Goal: Transaction & Acquisition: Purchase product/service

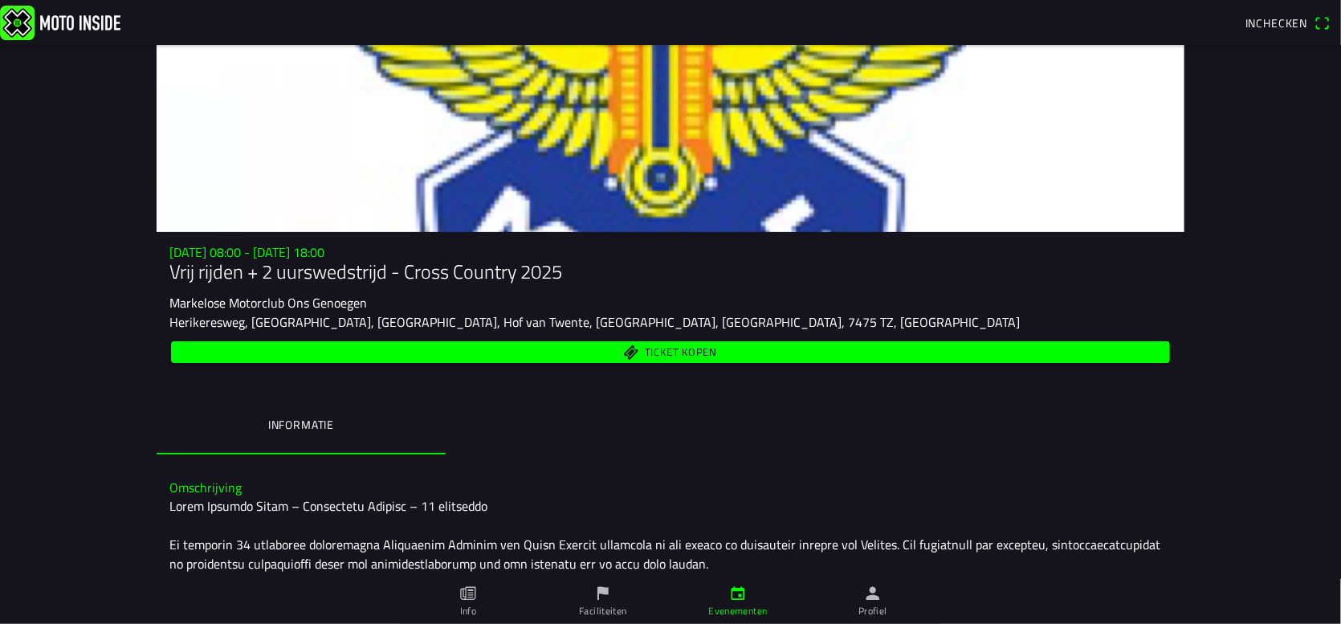
click at [578, 349] on span "Ticket kopen" at bounding box center [671, 352] width 981 height 22
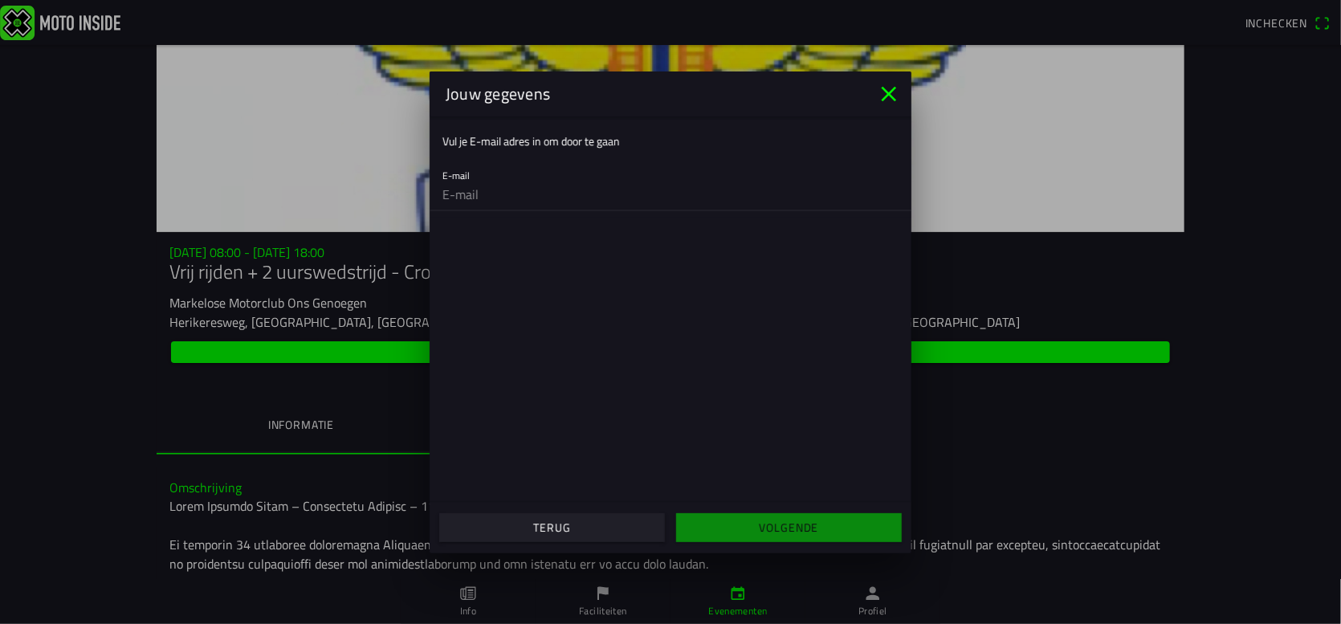
click at [494, 192] on input "email" at bounding box center [671, 194] width 456 height 32
type input "[EMAIL_ADDRESS][DOMAIN_NAME]"
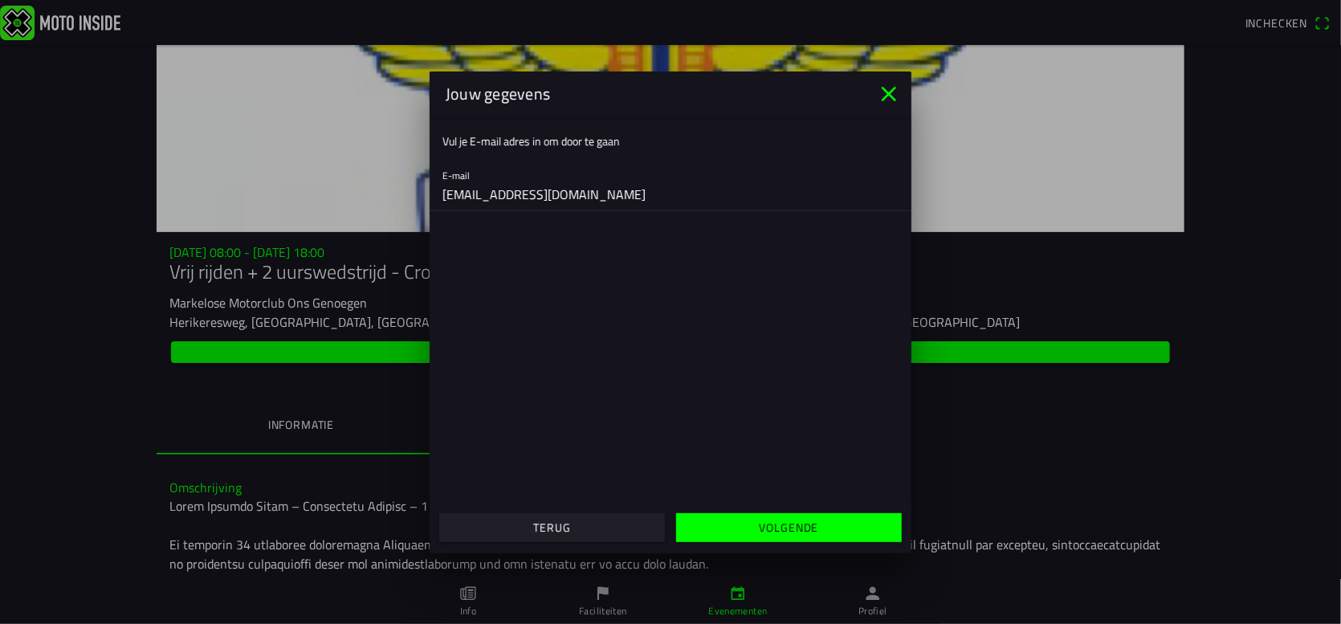
click at [0, 0] on slot "Volgende" at bounding box center [0, 0] width 0 height 0
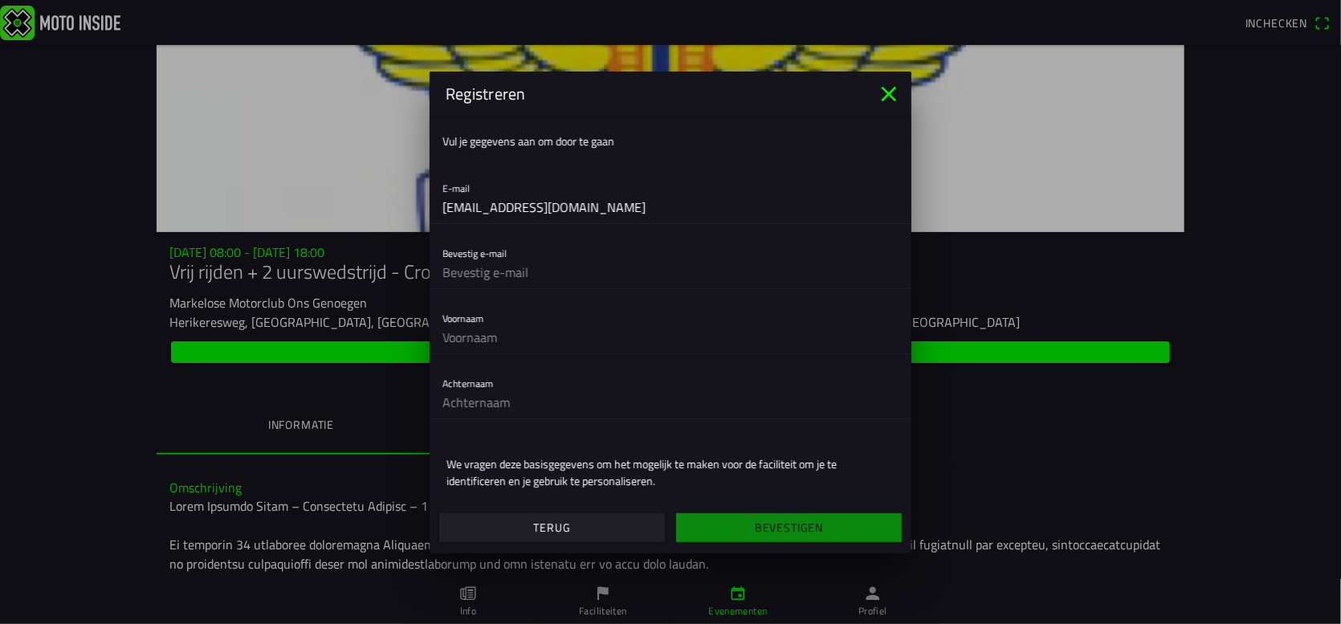
click at [511, 265] on input "text" at bounding box center [671, 272] width 456 height 32
type input "[EMAIL_ADDRESS][DOMAIN_NAME]"
type input "[PERSON_NAME]"
type input "van Doornspeek"
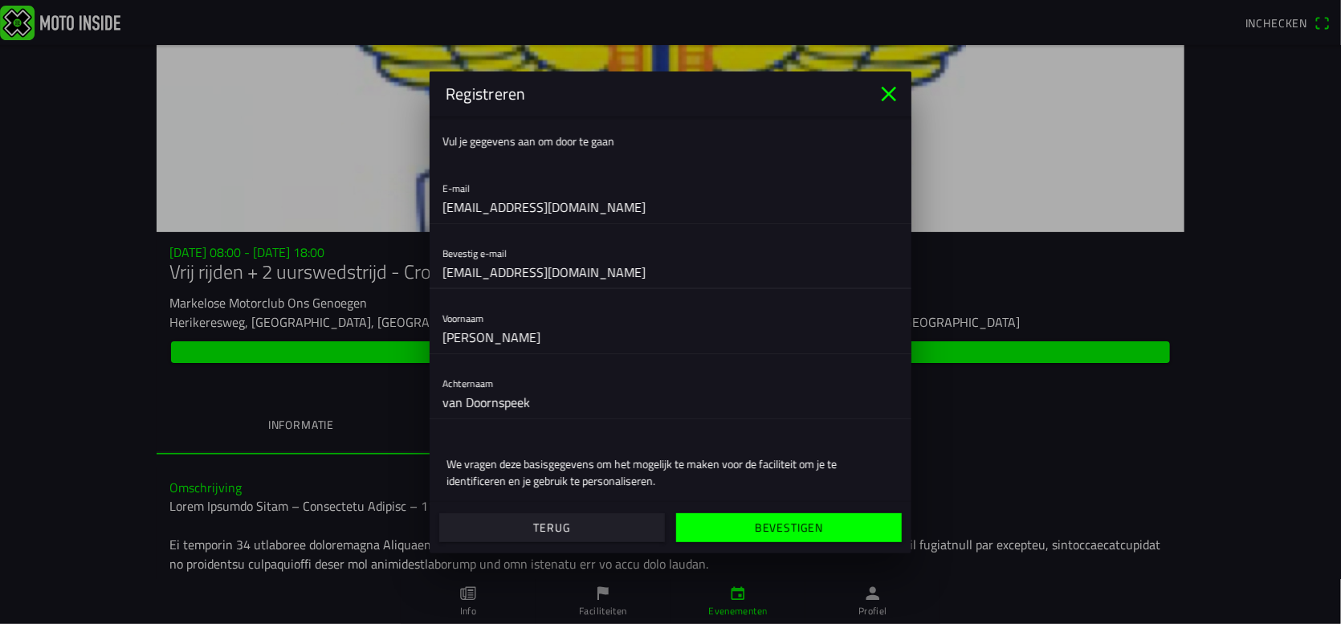
click at [684, 194] on input "[EMAIL_ADDRESS][DOMAIN_NAME]" at bounding box center [671, 207] width 456 height 32
click at [823, 479] on ion-text "We vragen deze basisgegevens om het mogelijk te maken voor de faciliteit om je …" at bounding box center [671, 472] width 448 height 34
click at [0, 0] on slot "Bevestigen" at bounding box center [0, 0] width 0 height 0
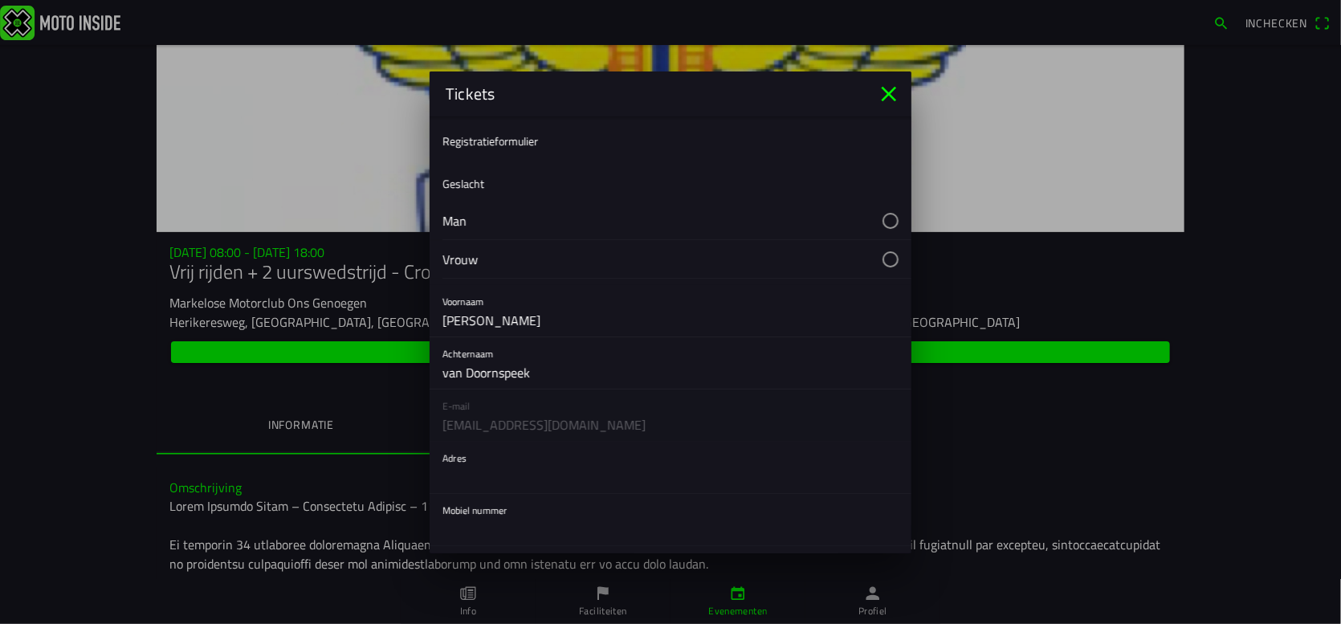
click at [883, 216] on button "button" at bounding box center [677, 221] width 469 height 38
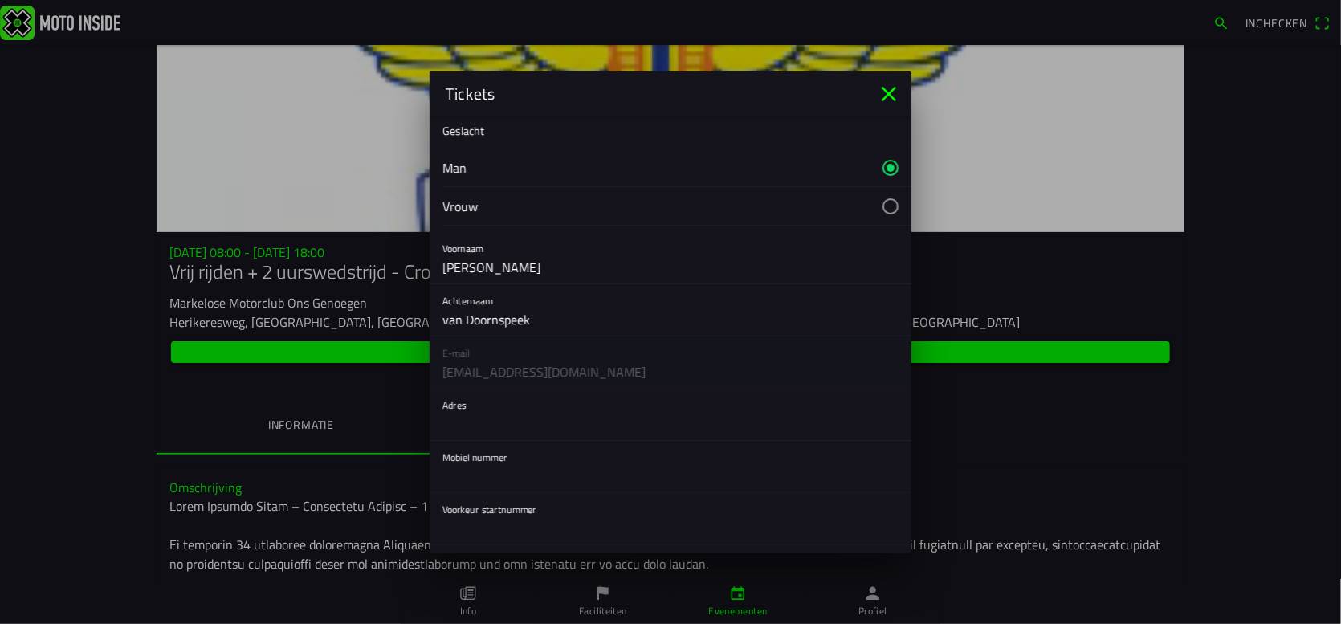
scroll to position [80, 0]
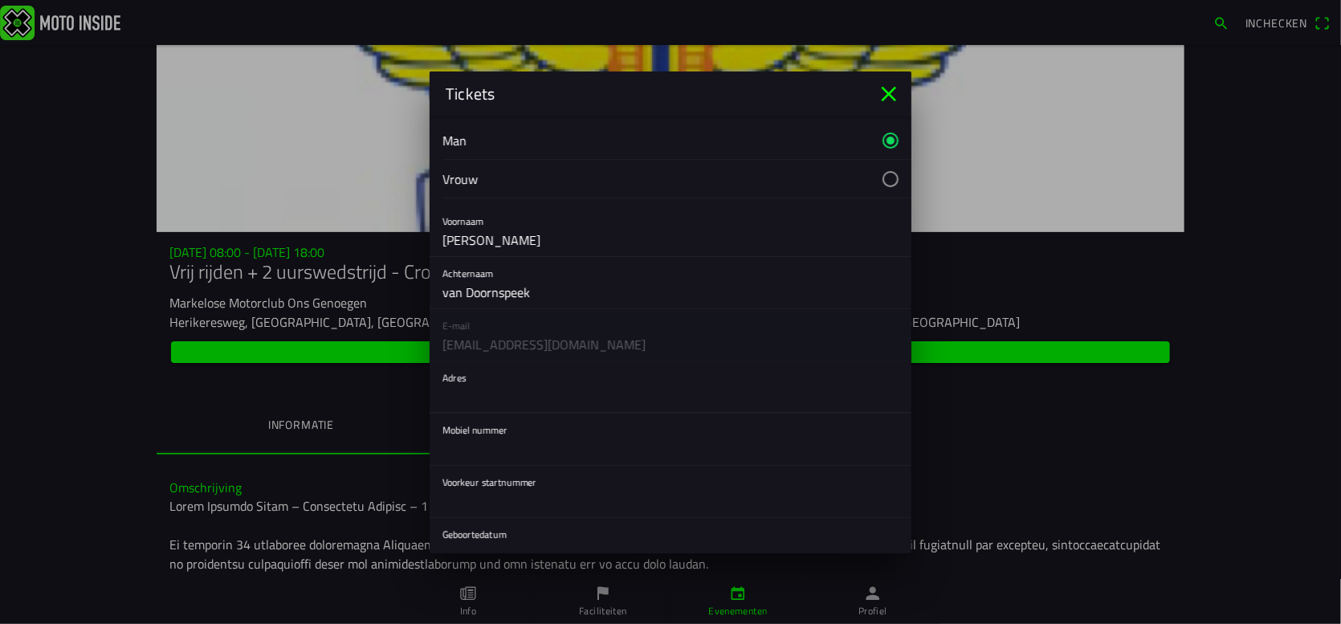
click at [634, 387] on input "text" at bounding box center [671, 397] width 456 height 32
type input "[STREET_ADDRESS]"
click at [535, 443] on input "text" at bounding box center [671, 449] width 456 height 32
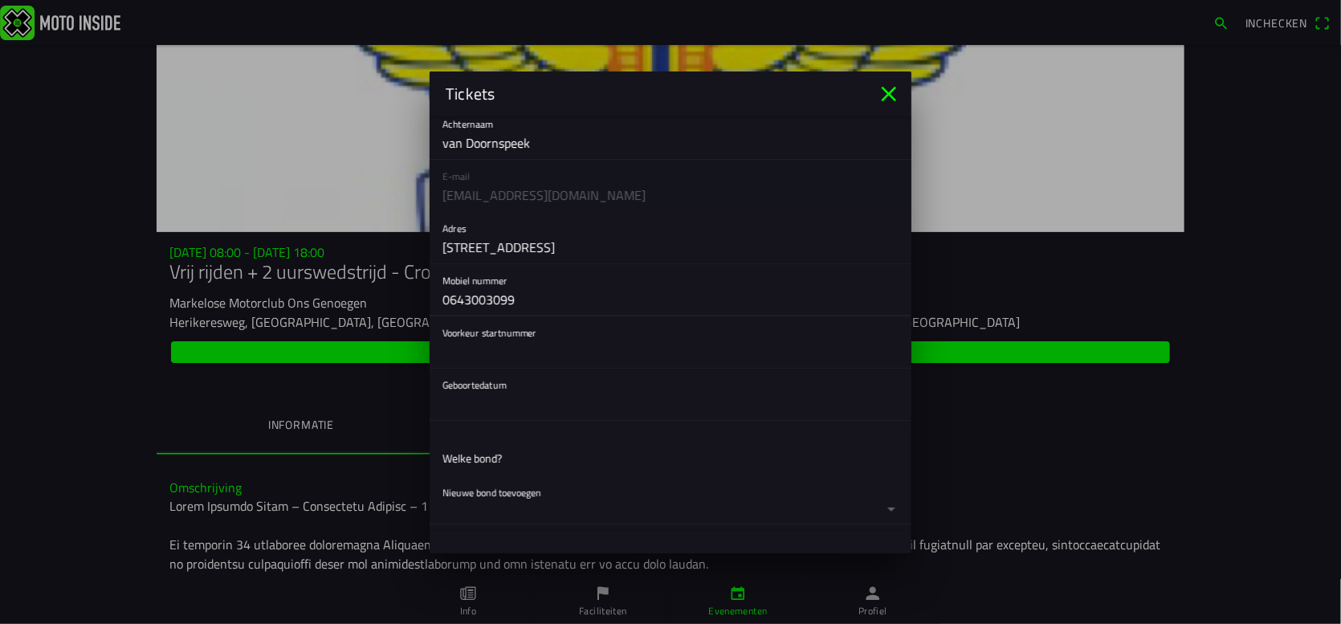
scroll to position [241, 0]
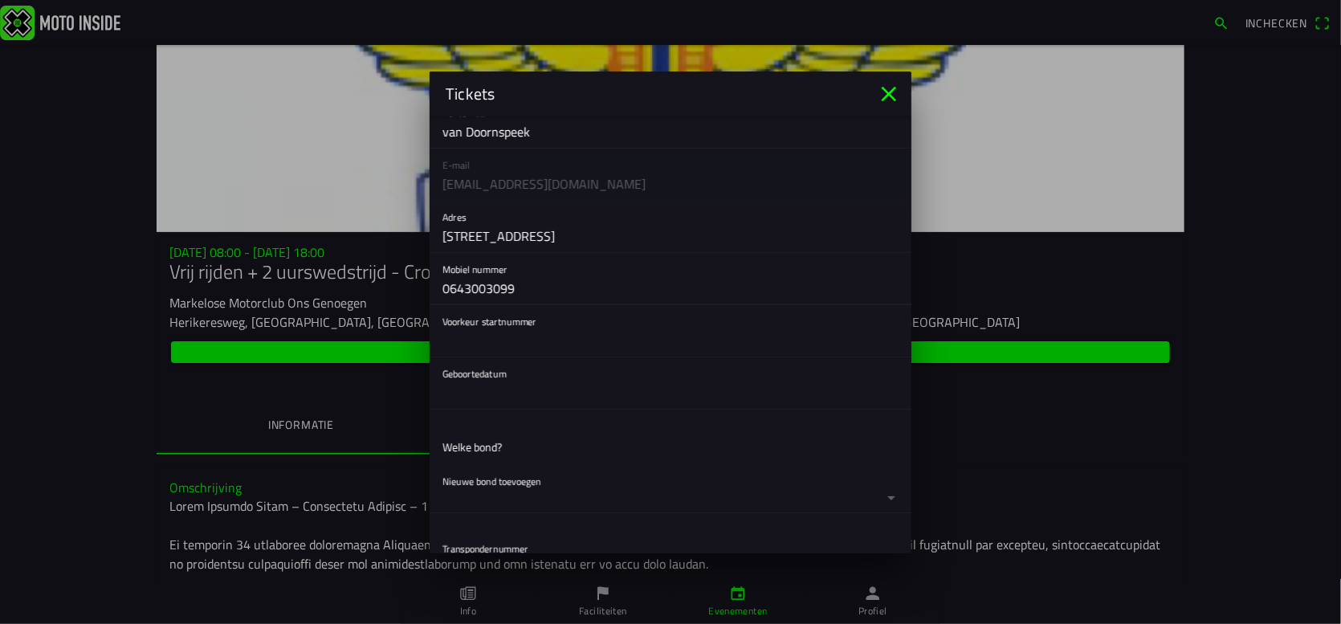
type input "0643003099"
click at [535, 399] on button "button" at bounding box center [677, 382] width 469 height 51
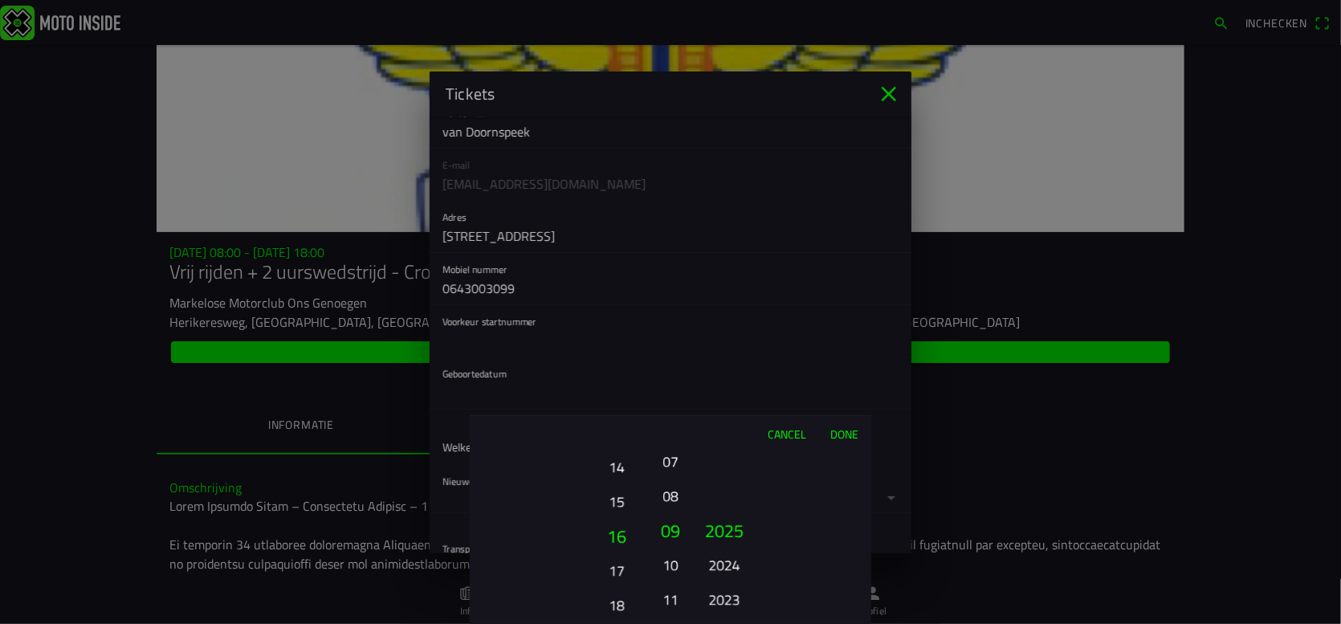
drag, startPoint x: 619, startPoint y: 539, endPoint x: 600, endPoint y: 655, distance: 117.2
click at [600, 623] on html "Inchecken [DATE] 08:00 - [DATE] 18:00 Vrij rijden + 2 uurswedstrijd - Cross Cou…" at bounding box center [670, 312] width 1341 height 624
drag, startPoint x: 618, startPoint y: 498, endPoint x: 627, endPoint y: 581, distance: 84.1
click at [630, 591] on button "15" at bounding box center [616, 595] width 44 height 28
click at [621, 501] on button "12" at bounding box center [616, 496] width 44 height 28
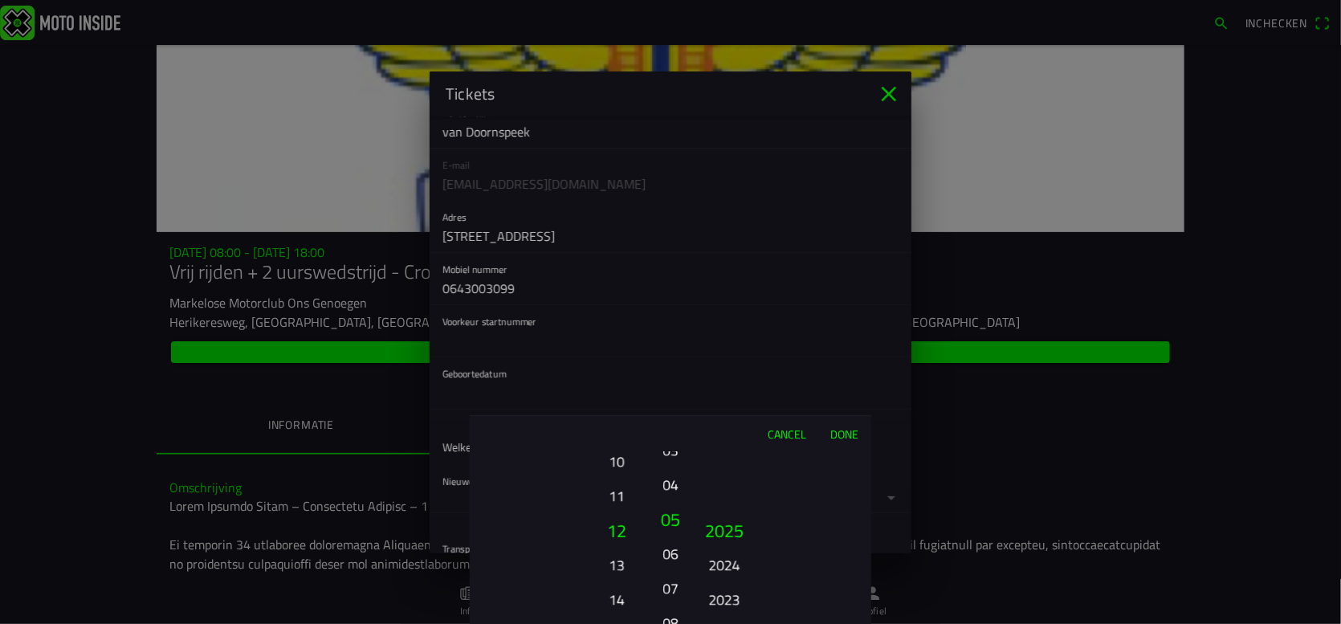
drag, startPoint x: 675, startPoint y: 509, endPoint x: 661, endPoint y: 639, distance: 130.0
click at [661, 623] on html "Inchecken [DATE] 08:00 - [DATE] 18:00 Vrij rijden + 2 uurswedstrijd - Cross Cou…" at bounding box center [670, 312] width 1341 height 624
click at [663, 497] on button "04" at bounding box center [670, 496] width 22 height 28
drag, startPoint x: 735, startPoint y: 593, endPoint x: 742, endPoint y: 439, distance: 153.6
click at [740, 443] on div "Cancel Done 01 02 03 04 05 06 07 08 09 10 11 12 13 14 15 16 17 18 19 20 21 22 2…" at bounding box center [671, 519] width 402 height 209
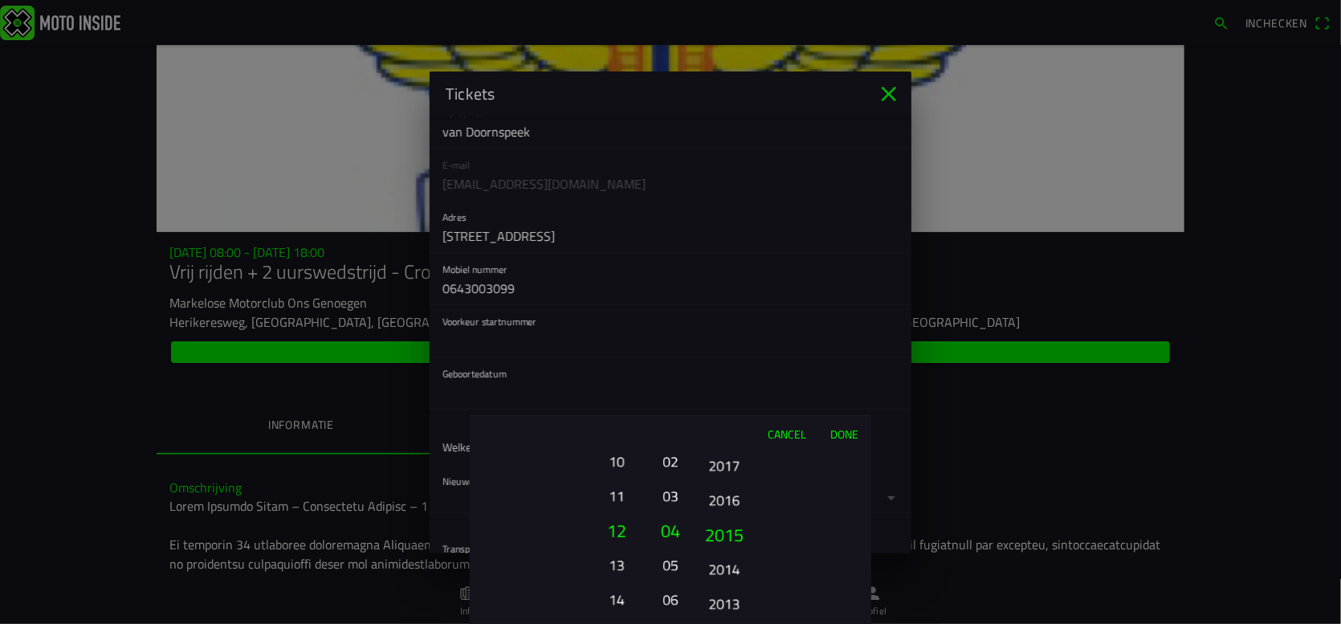
drag, startPoint x: 724, startPoint y: 565, endPoint x: 722, endPoint y: 379, distance: 185.5
click at [723, 381] on ion-picker "Cancel Done 01 02 03 04 05 06 07 08 09 10 11 12 13 14 15 16 17 18 19 20 21 22 2…" at bounding box center [670, 312] width 1341 height 624
drag, startPoint x: 713, startPoint y: 600, endPoint x: 720, endPoint y: 403, distance: 196.9
click at [723, 400] on ion-picker "Cancel Done 01 02 03 04 05 06 07 08 09 10 11 12 13 14 15 16 17 18 19 20 21 22 2…" at bounding box center [670, 312] width 1341 height 624
drag, startPoint x: 717, startPoint y: 572, endPoint x: 729, endPoint y: 375, distance: 197.1
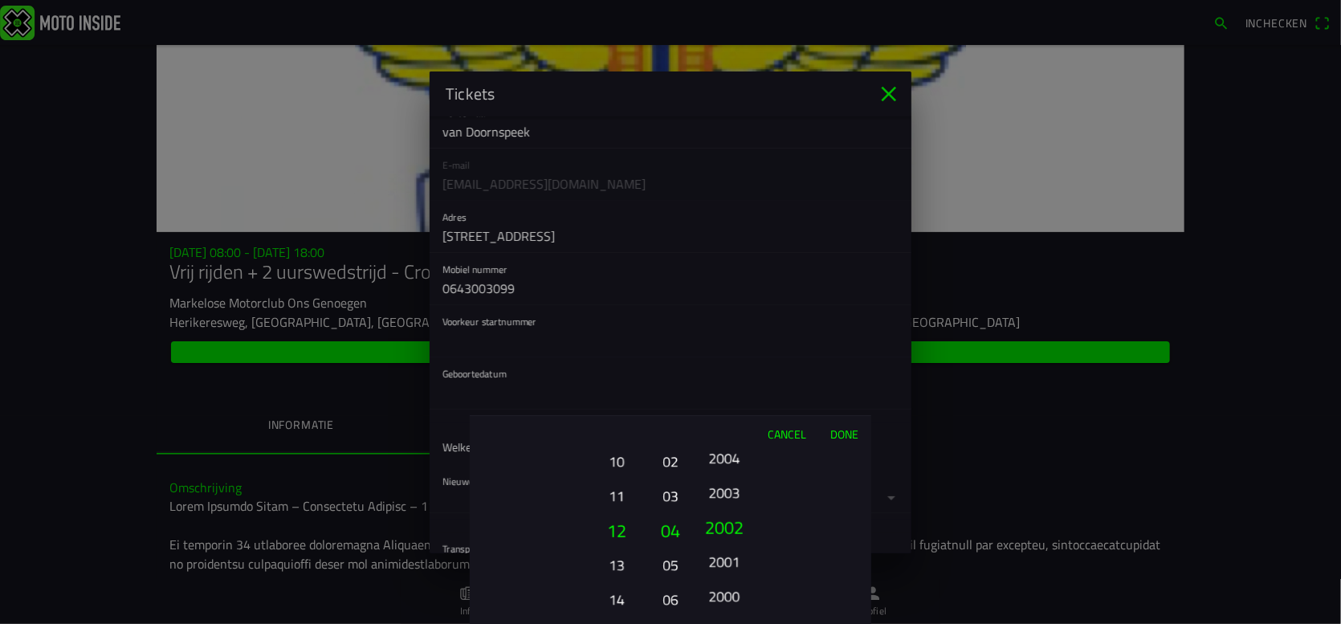
click at [728, 385] on ion-picker "Cancel Done 01 02 03 04 05 06 07 08 09 10 11 12 13 14 15 16 17 18 19 20 21 22 2…" at bounding box center [670, 312] width 1341 height 624
drag, startPoint x: 728, startPoint y: 556, endPoint x: 759, endPoint y: 456, distance: 104.4
click at [759, 458] on ion-picker-column "2025 2024 2023 2022 2021 2020 2019 2018 2017 2016 2015 2014 2013 2012 2011 2010…" at bounding box center [781, 537] width 181 height 173
click at [733, 598] on button "1984" at bounding box center [724, 599] width 44 height 28
click at [839, 432] on button "Done" at bounding box center [844, 433] width 53 height 35
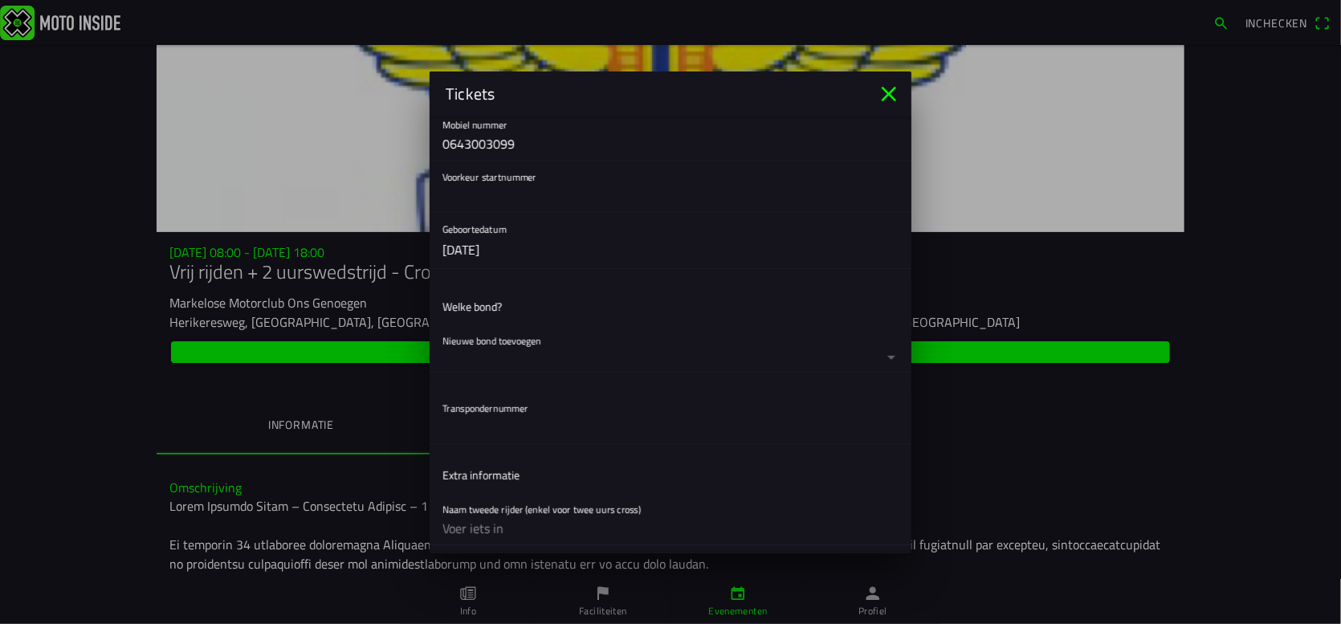
scroll to position [402, 0]
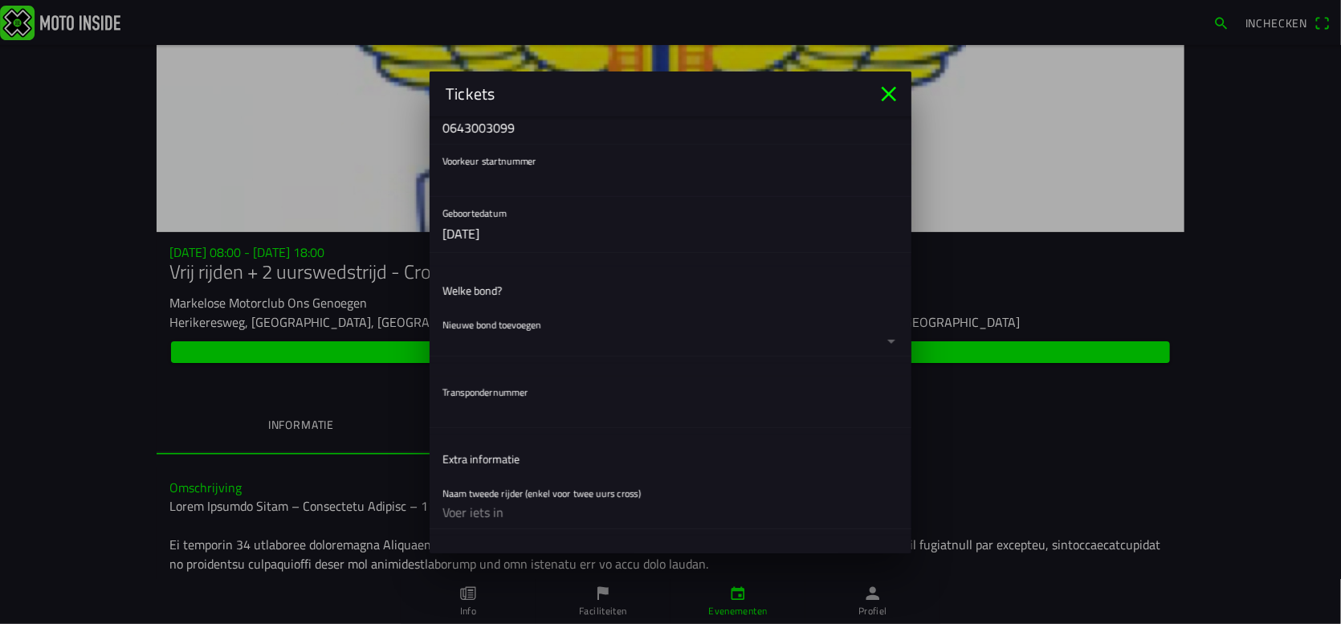
click at [878, 337] on button "button" at bounding box center [677, 331] width 469 height 47
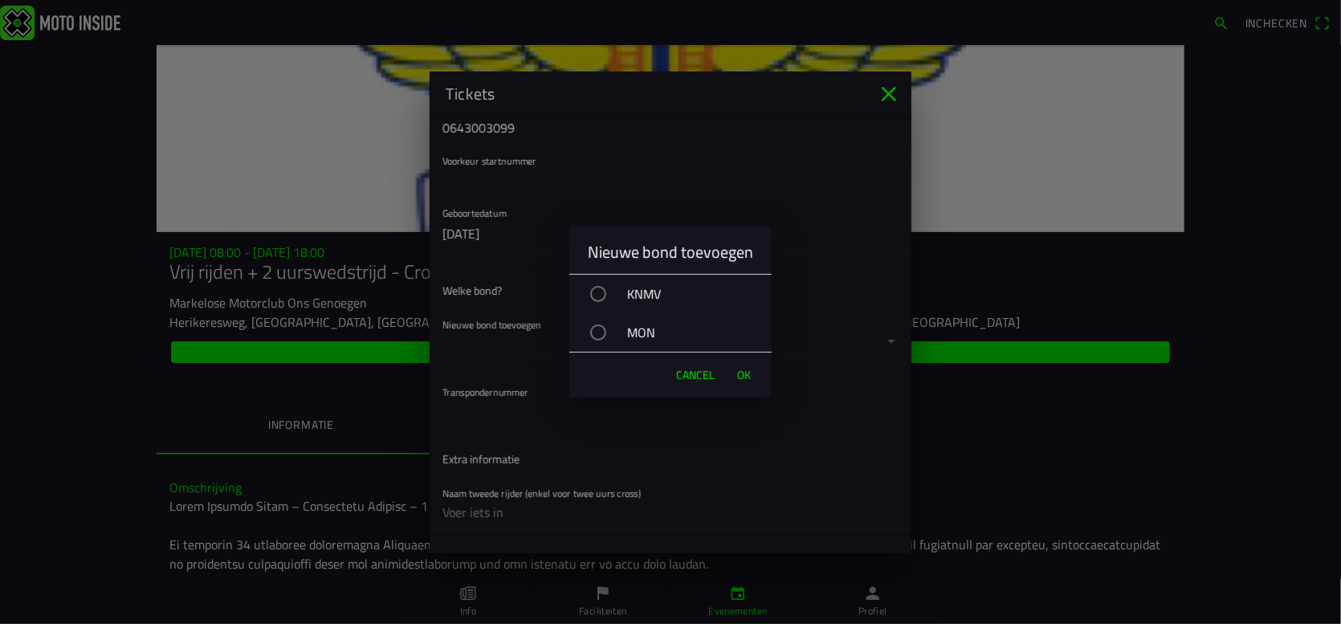
click at [639, 296] on div "KNMV" at bounding box center [678, 294] width 186 height 40
click at [741, 377] on span "OK" at bounding box center [744, 375] width 14 height 16
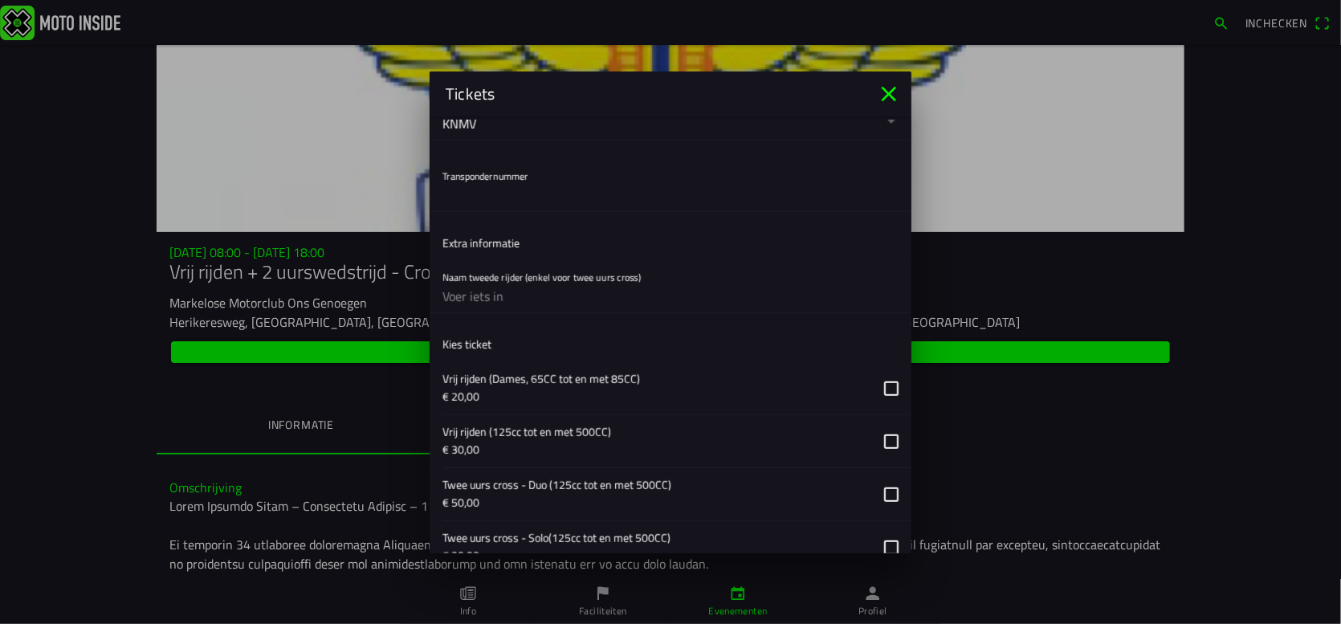
scroll to position [803, 0]
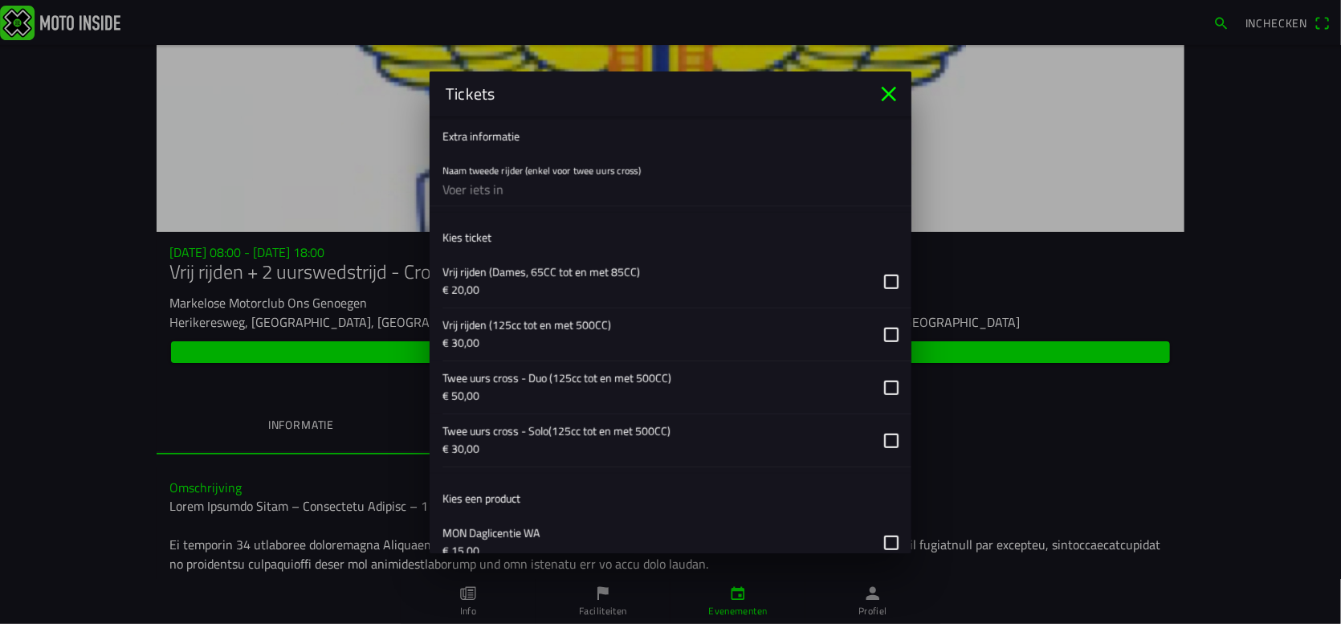
click at [880, 330] on button "button" at bounding box center [677, 334] width 469 height 52
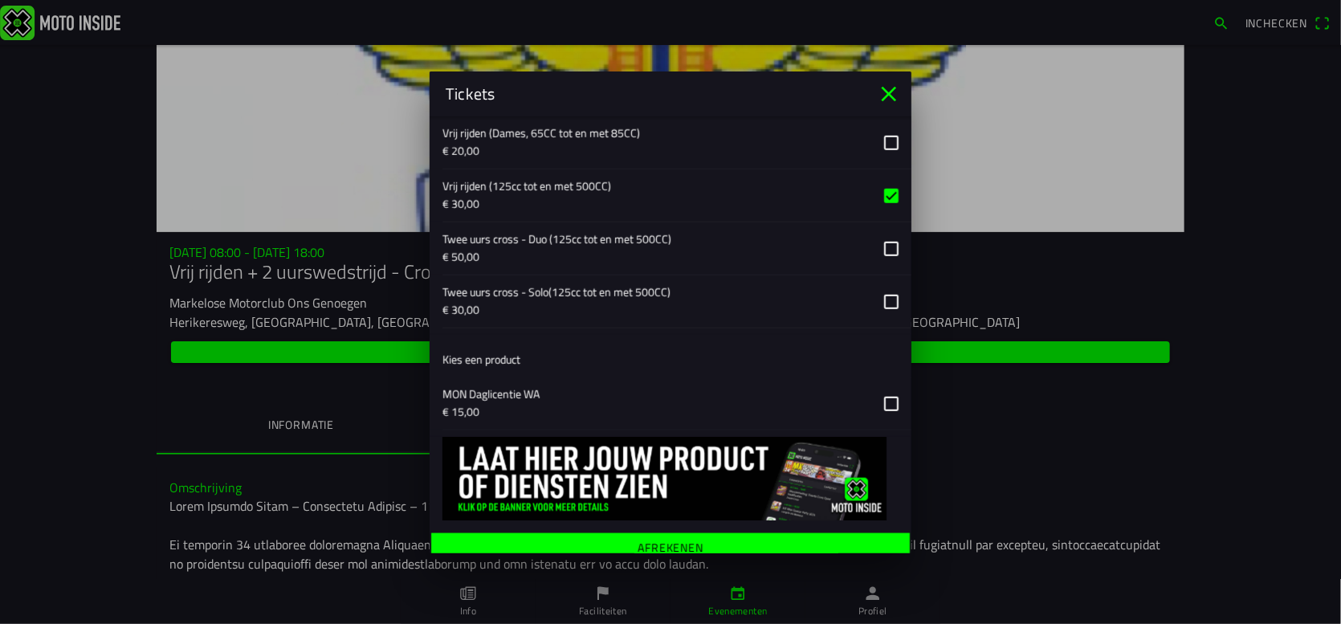
scroll to position [952, 0]
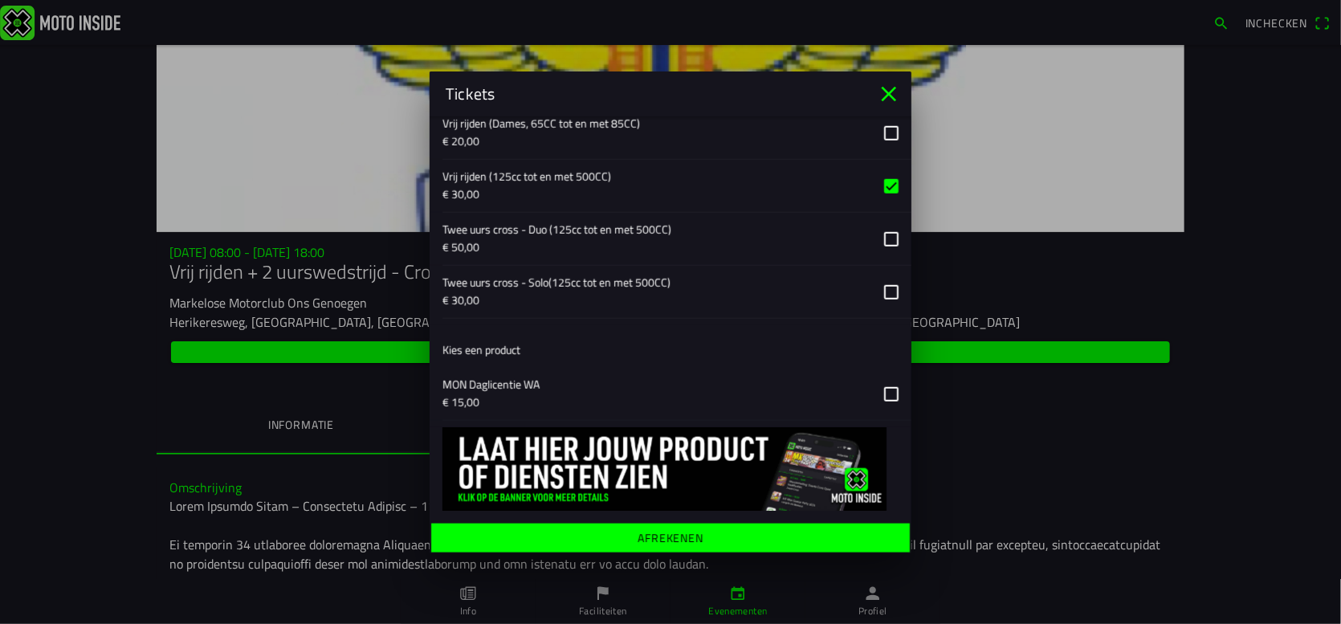
click at [881, 391] on button "button" at bounding box center [677, 394] width 469 height 52
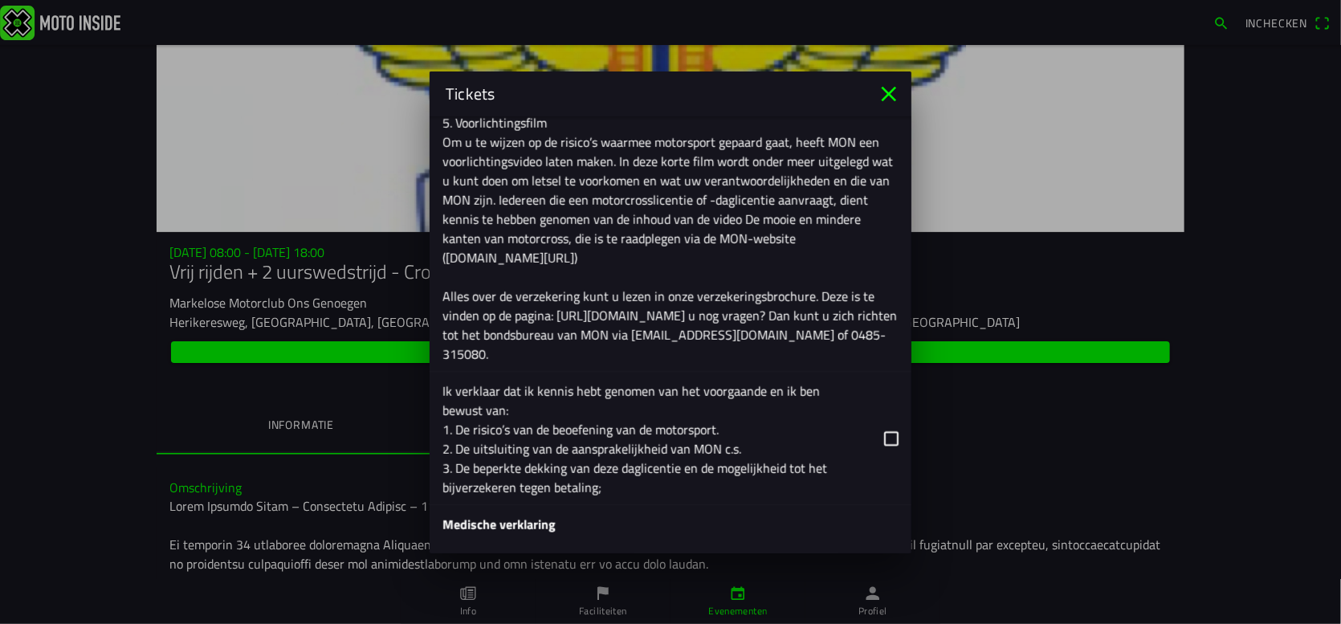
scroll to position [1880, 0]
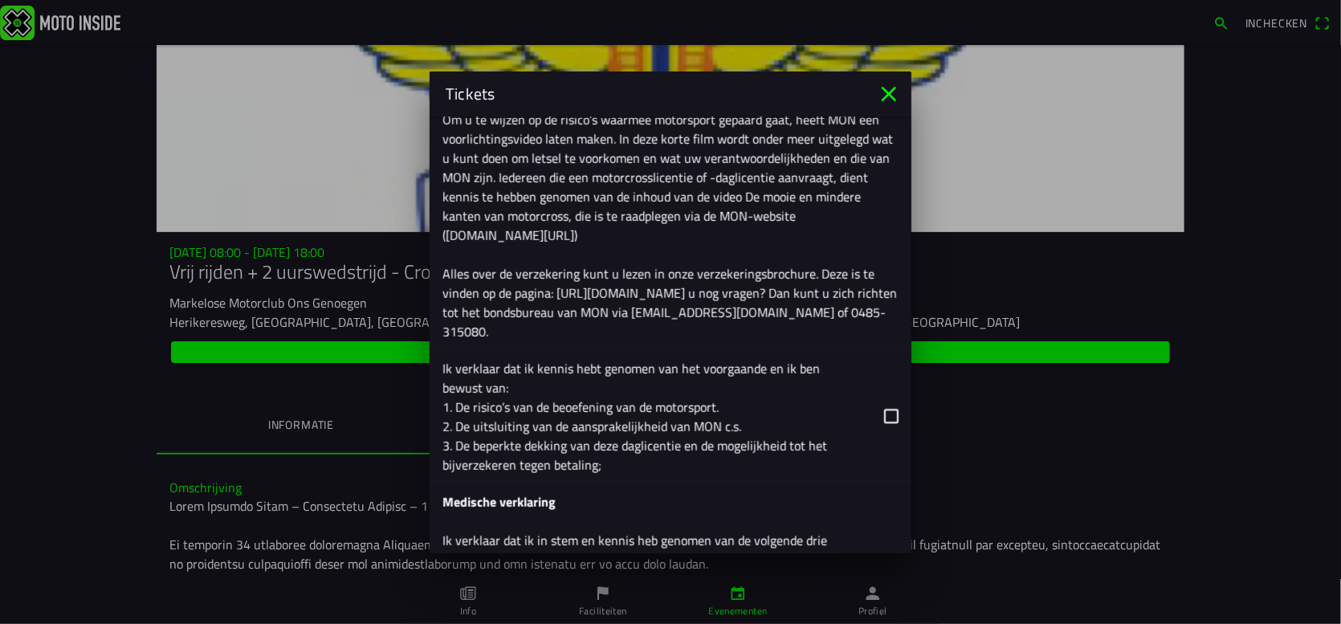
click at [879, 409] on button "button" at bounding box center [677, 415] width 469 height 133
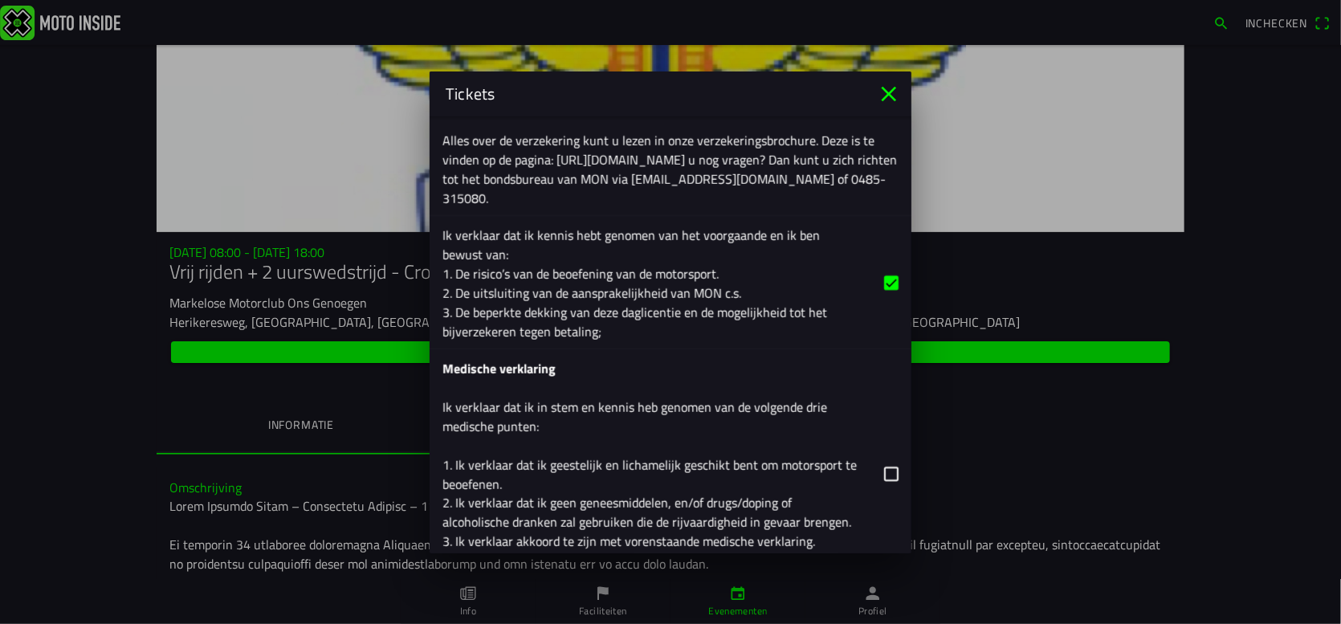
scroll to position [2121, 0]
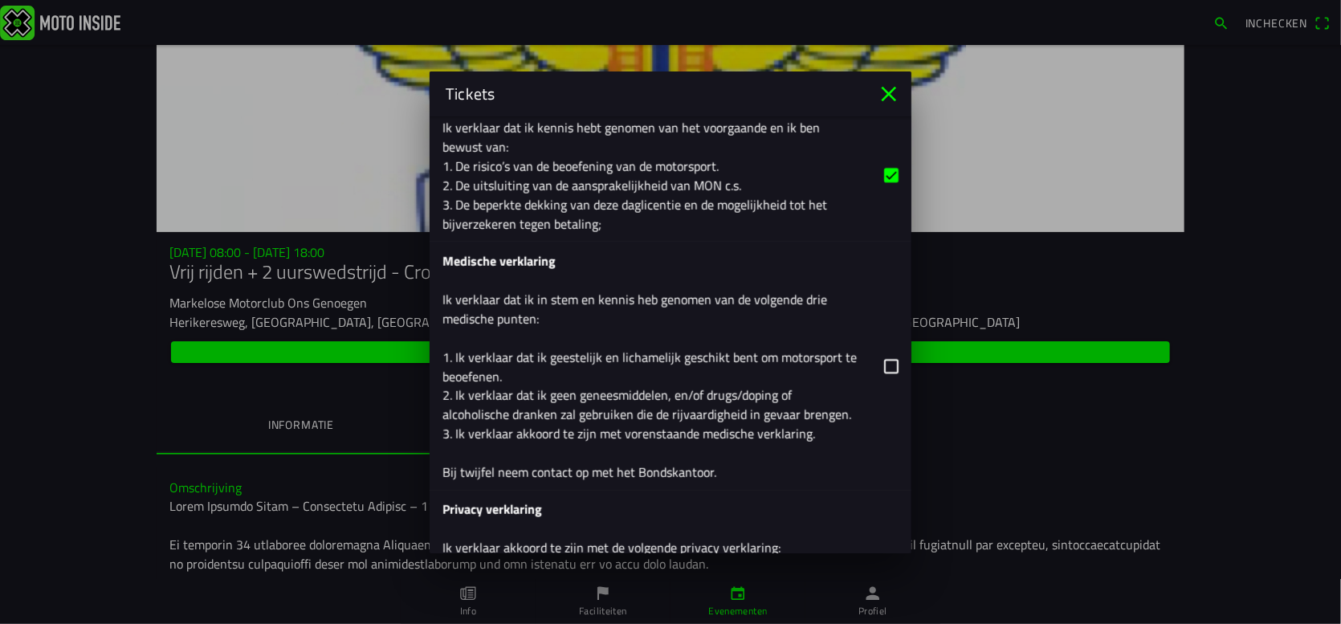
click at [883, 361] on button "button" at bounding box center [677, 366] width 469 height 248
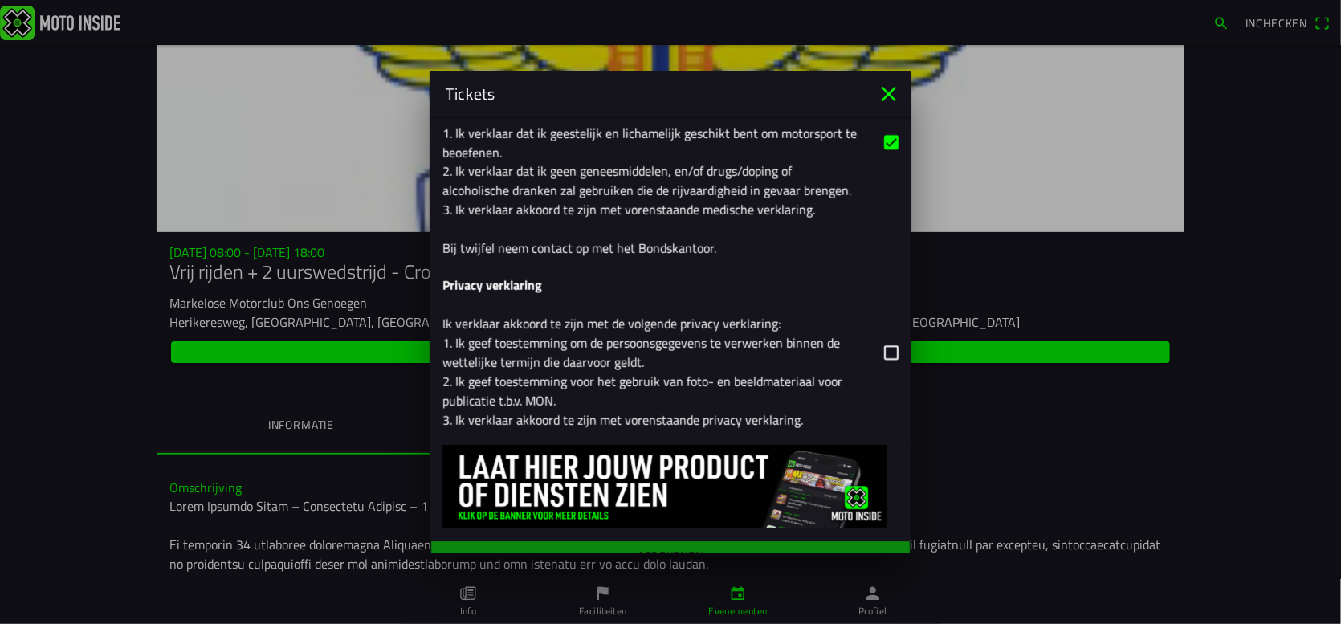
scroll to position [2362, 0]
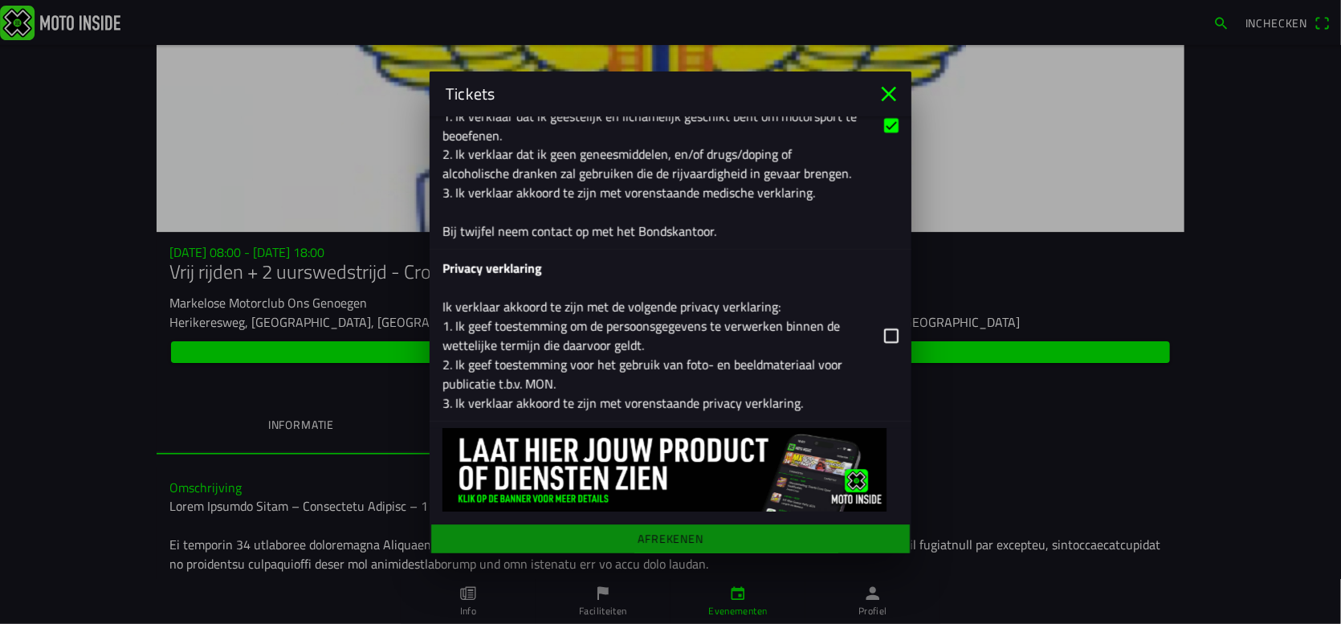
click at [873, 333] on button "button" at bounding box center [677, 335] width 469 height 171
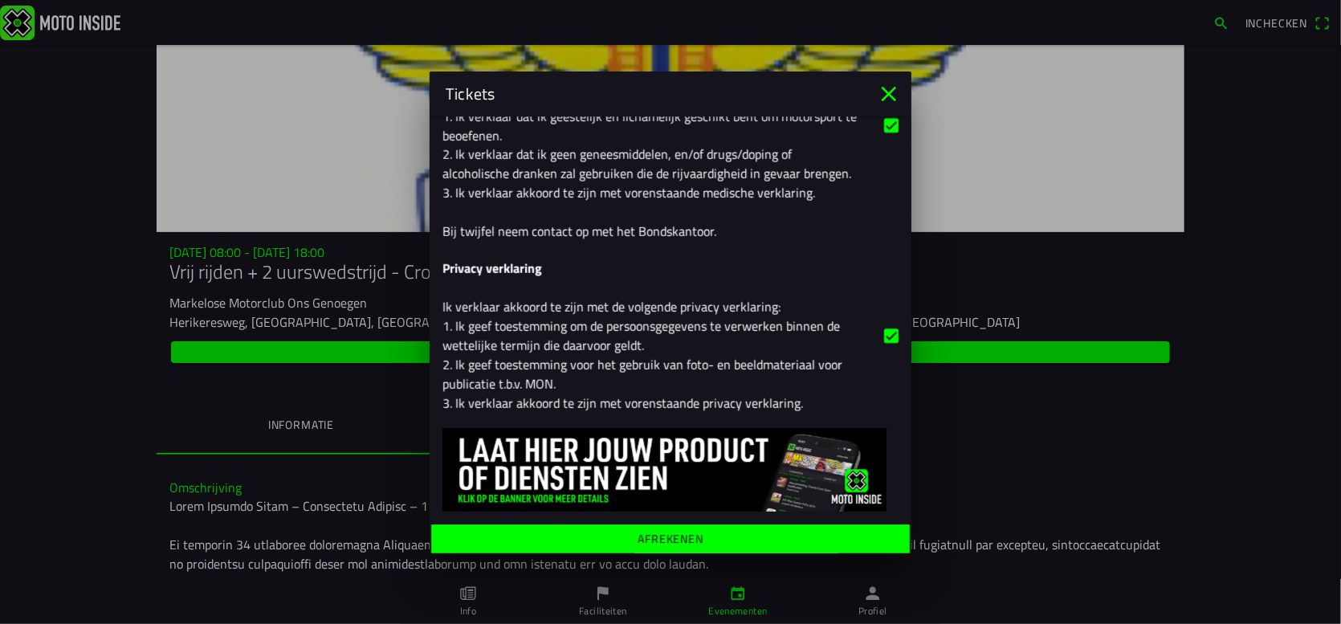
click at [627, 534] on span "Afrekenen" at bounding box center [670, 538] width 454 height 29
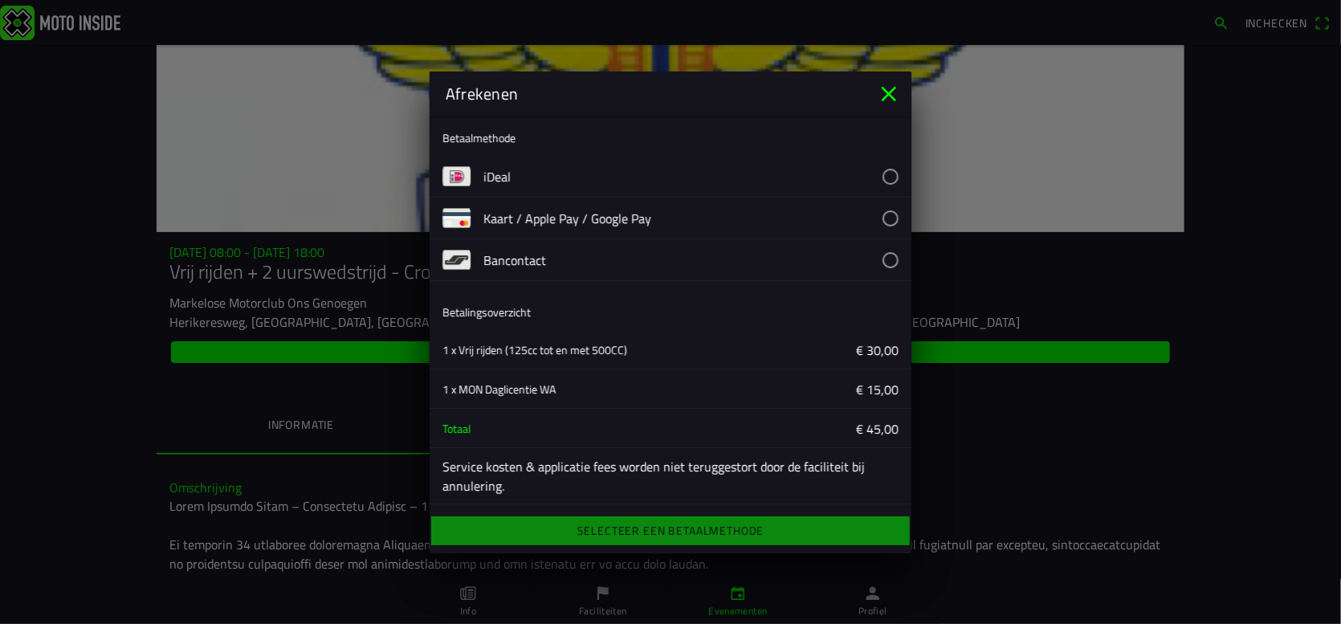
scroll to position [4, 0]
click at [878, 174] on button "button" at bounding box center [697, 175] width 428 height 41
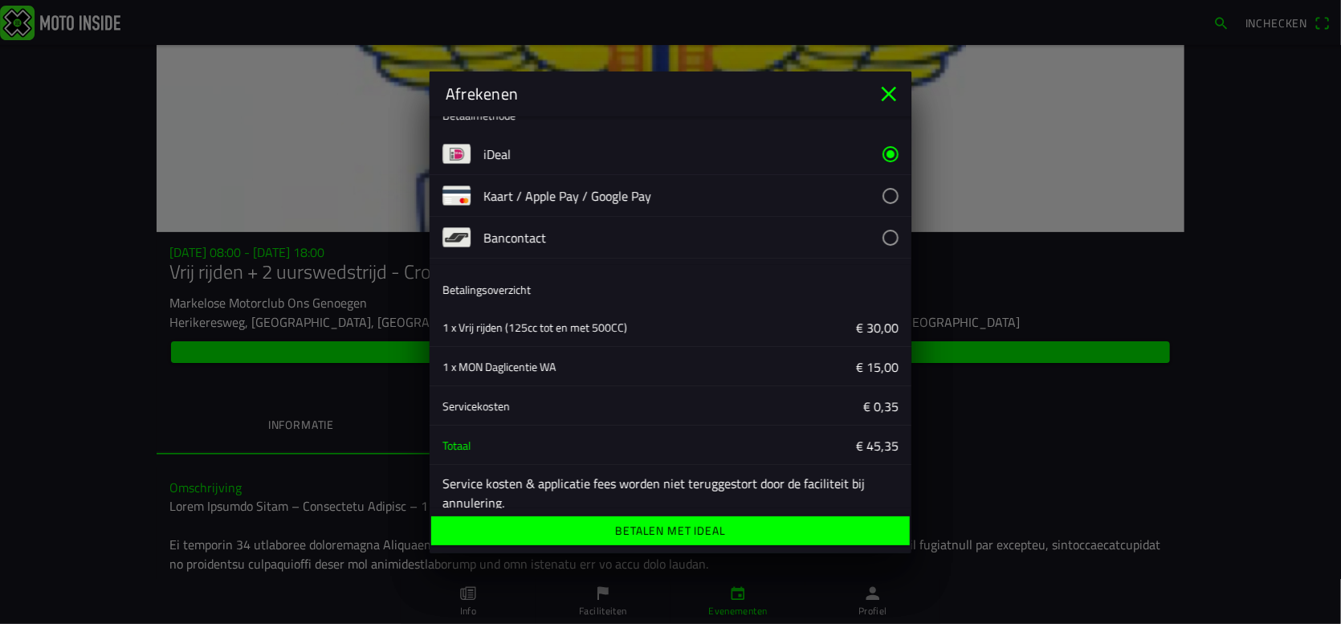
scroll to position [43, 0]
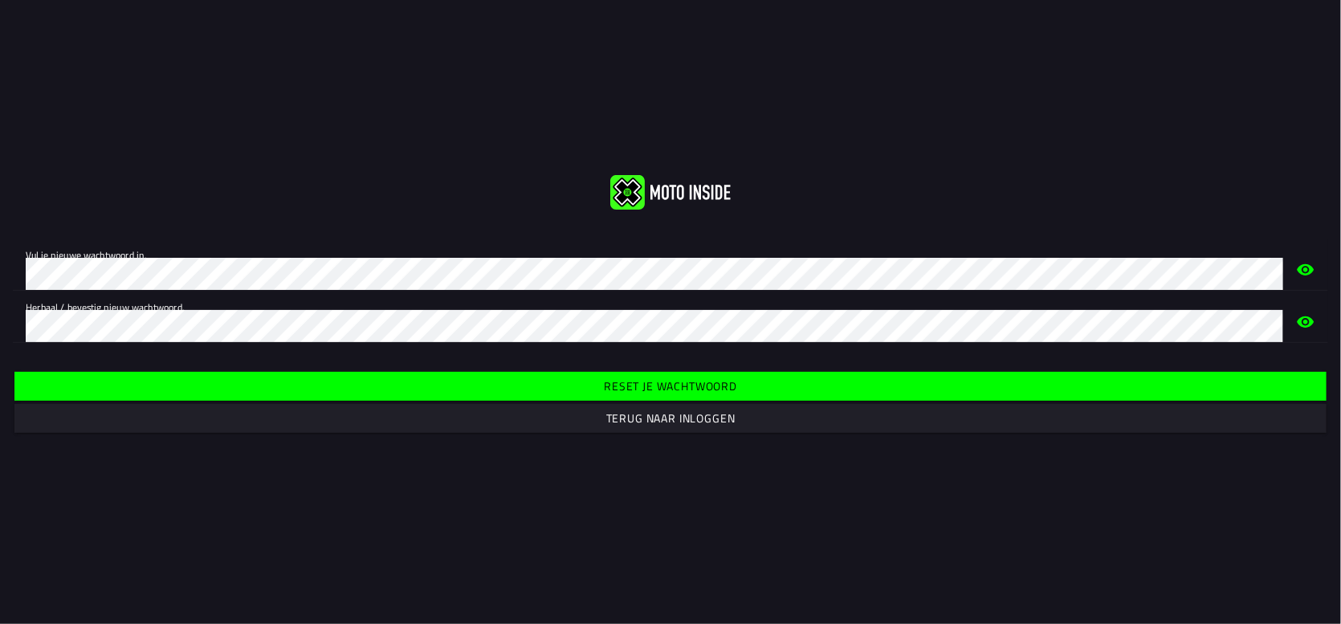
click at [0, 0] on slot "Reset je wachtwoord" at bounding box center [0, 0] width 0 height 0
